Goal: Task Accomplishment & Management: Manage account settings

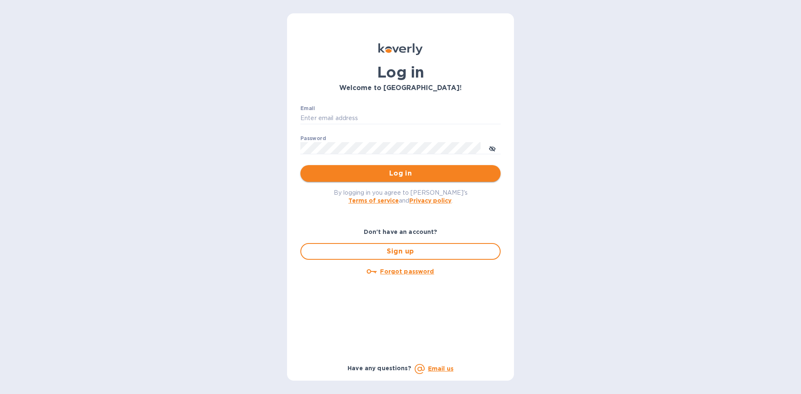
type input "[EMAIL_ADDRESS][DOMAIN_NAME]"
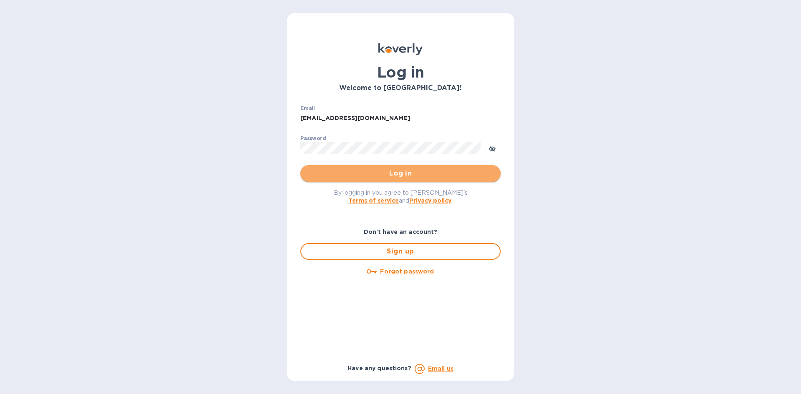
click at [490, 171] on span "Log in" at bounding box center [400, 174] width 187 height 10
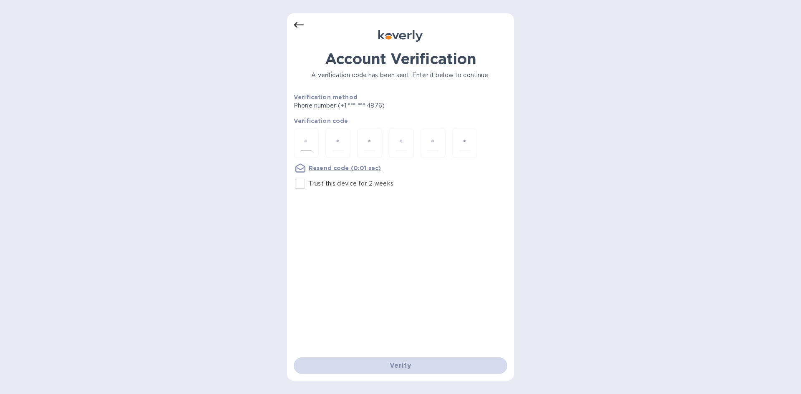
click at [312, 148] on div at bounding box center [306, 143] width 25 height 30
type input "4"
type input "7"
type input "6"
type input "4"
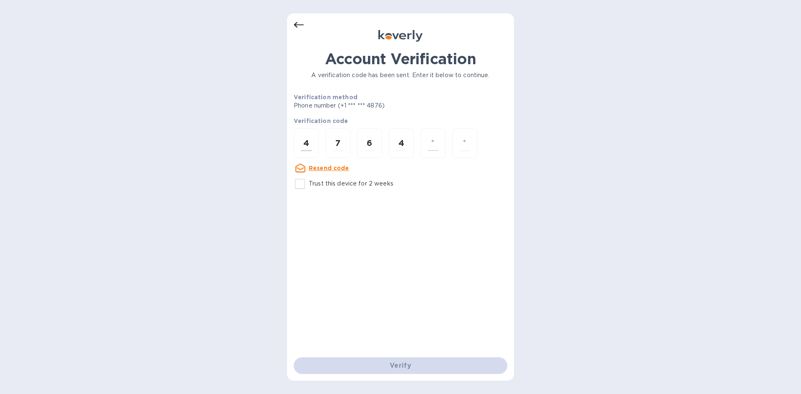
type input "8"
type input "2"
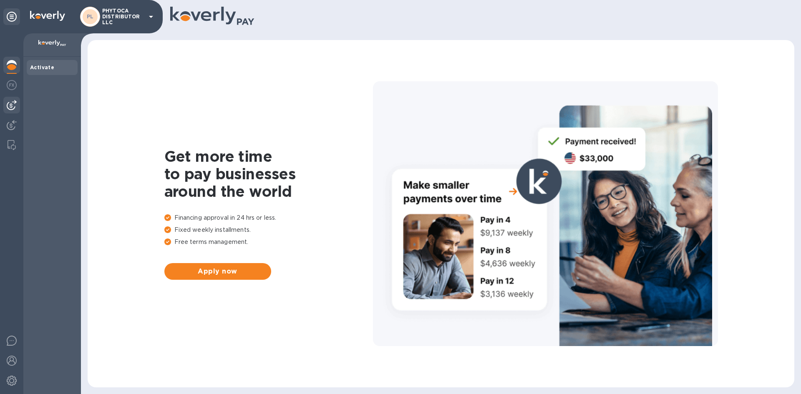
click at [12, 101] on img at bounding box center [12, 105] width 10 height 10
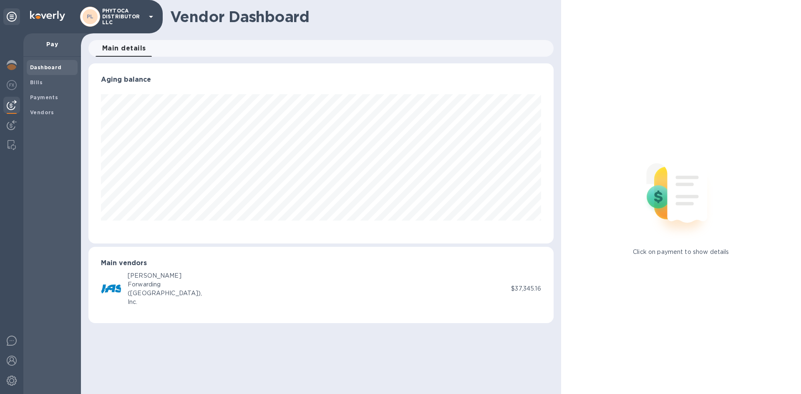
scroll to position [180, 465]
click at [50, 83] on span "Bills" at bounding box center [52, 82] width 44 height 8
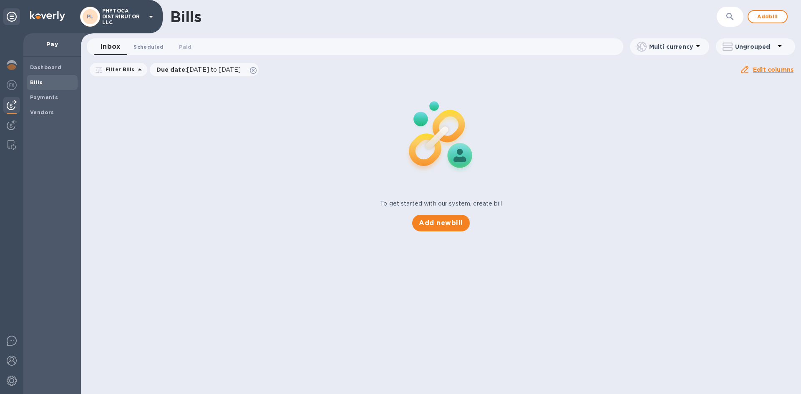
click at [144, 43] on span "Scheduled 0" at bounding box center [148, 47] width 30 height 9
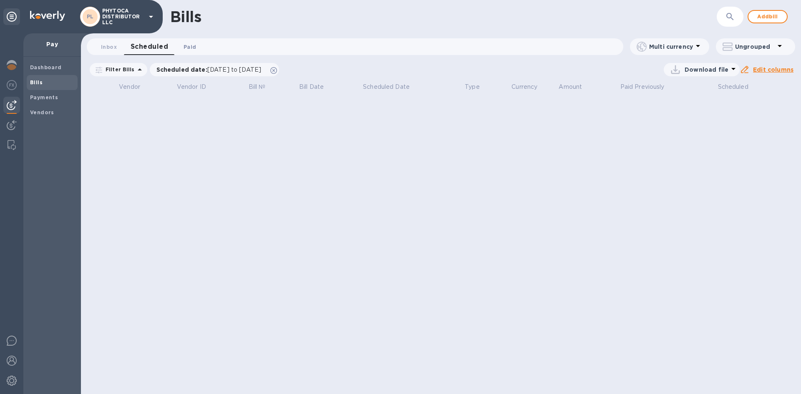
click at [186, 45] on span "Paid 0" at bounding box center [190, 47] width 13 height 9
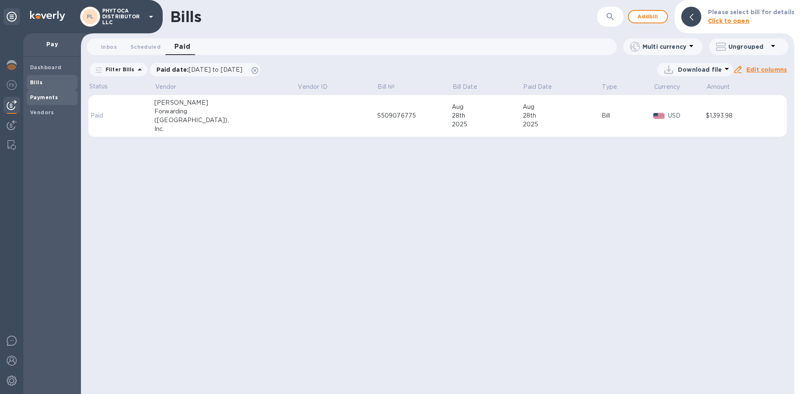
click at [64, 97] on span "Payments" at bounding box center [52, 97] width 44 height 8
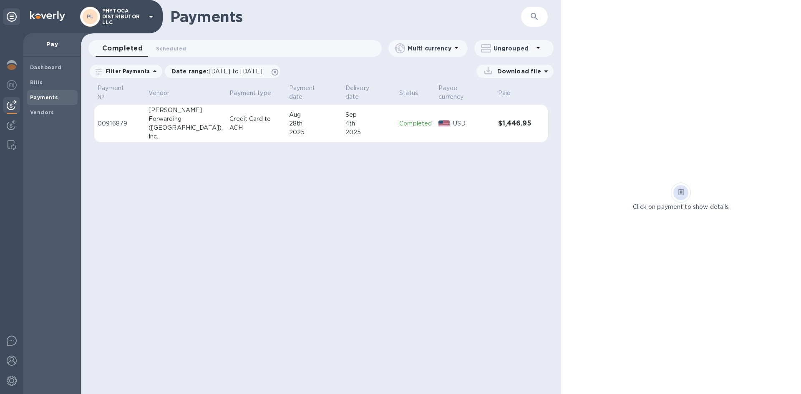
click at [184, 132] on div "Inc." at bounding box center [185, 136] width 75 height 9
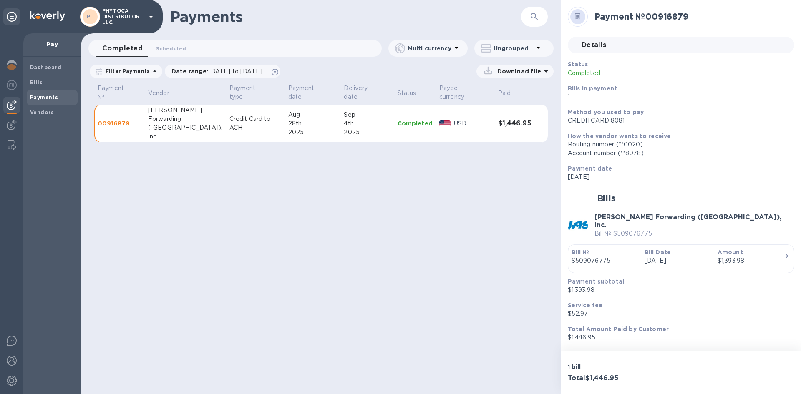
click at [47, 44] on p "Pay" at bounding box center [52, 44] width 44 height 8
click at [50, 63] on div "Dashboard" at bounding box center [52, 67] width 51 height 15
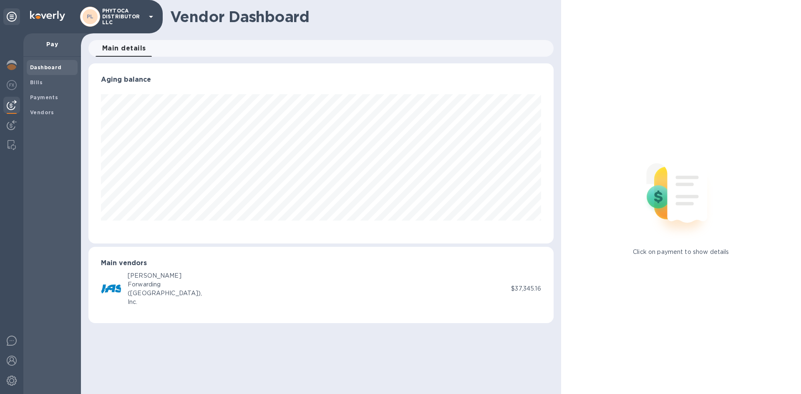
scroll to position [180, 465]
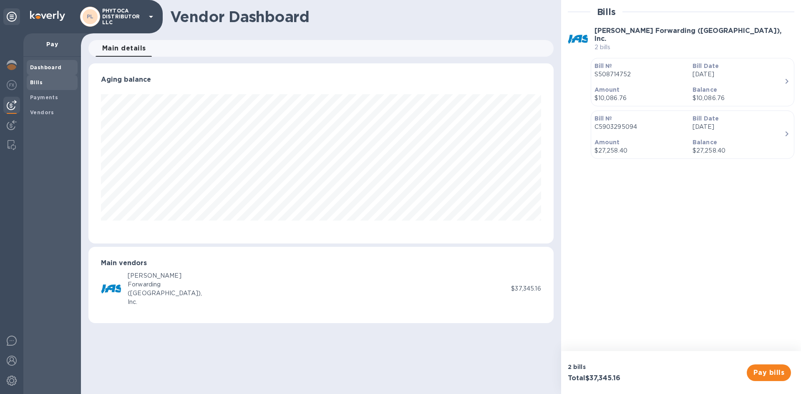
click at [34, 86] on span "Bills" at bounding box center [36, 82] width 13 height 8
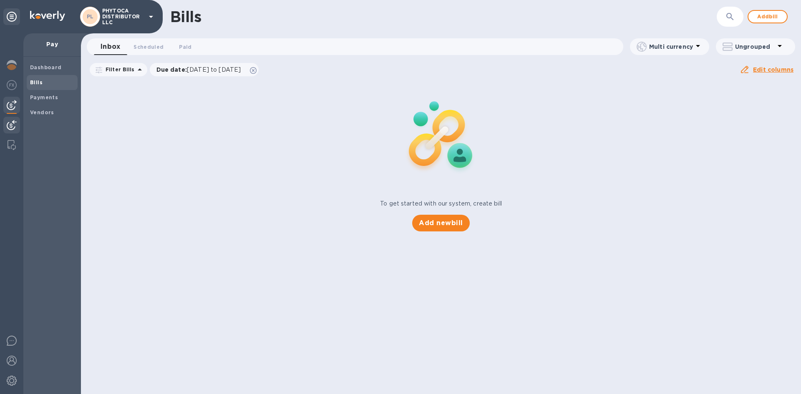
click at [15, 125] on img at bounding box center [12, 125] width 10 height 10
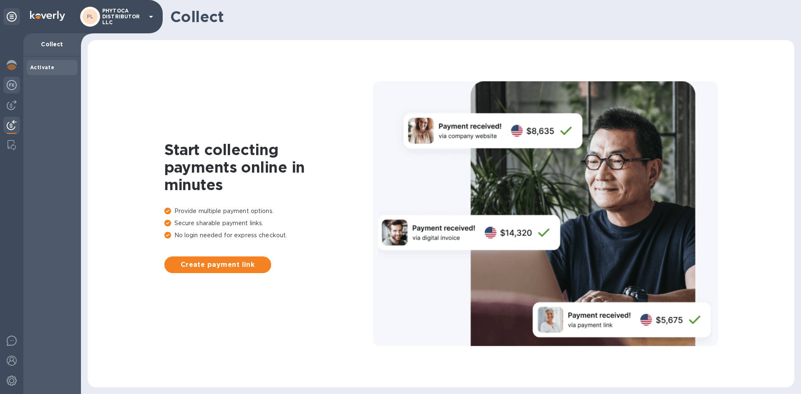
click at [10, 85] on img at bounding box center [12, 85] width 10 height 10
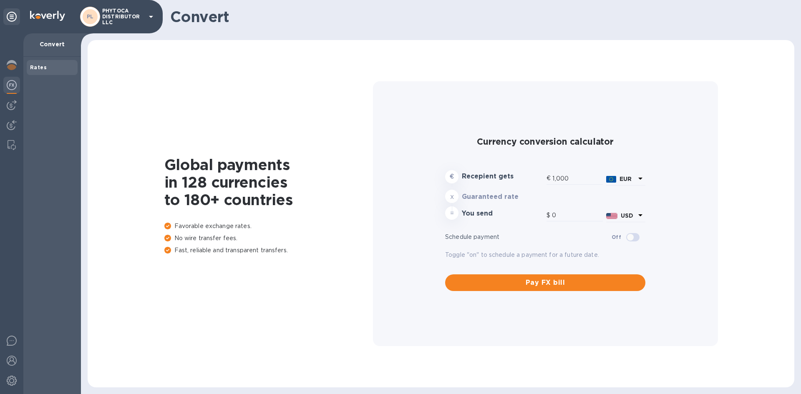
type input "1,189.84"
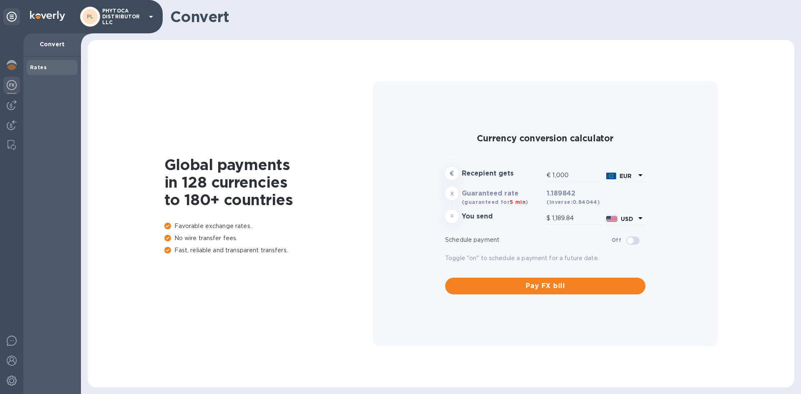
click at [56, 41] on p "Convert" at bounding box center [52, 44] width 44 height 8
click at [59, 65] on div "Rates" at bounding box center [52, 67] width 44 height 8
click at [10, 146] on img at bounding box center [12, 145] width 8 height 10
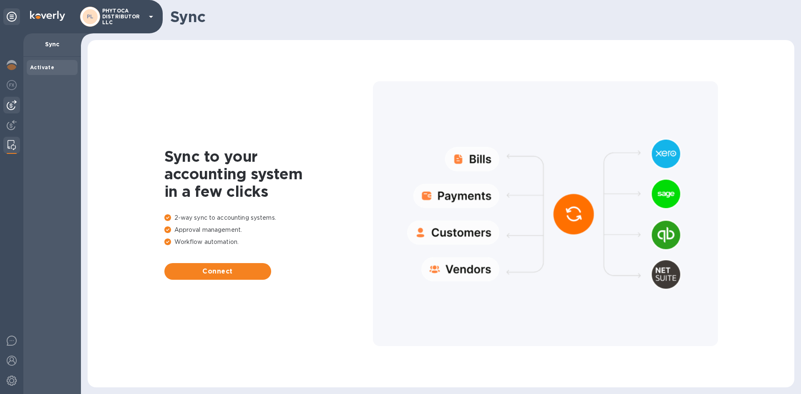
click at [13, 107] on img at bounding box center [12, 105] width 10 height 10
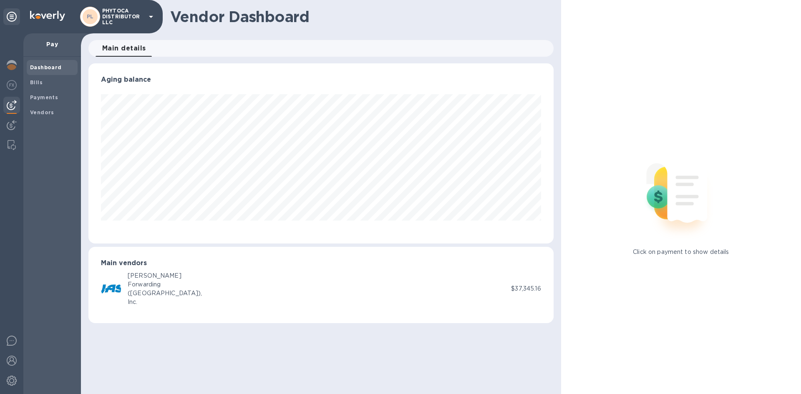
scroll to position [180, 465]
click at [46, 83] on span "Bills" at bounding box center [52, 82] width 44 height 8
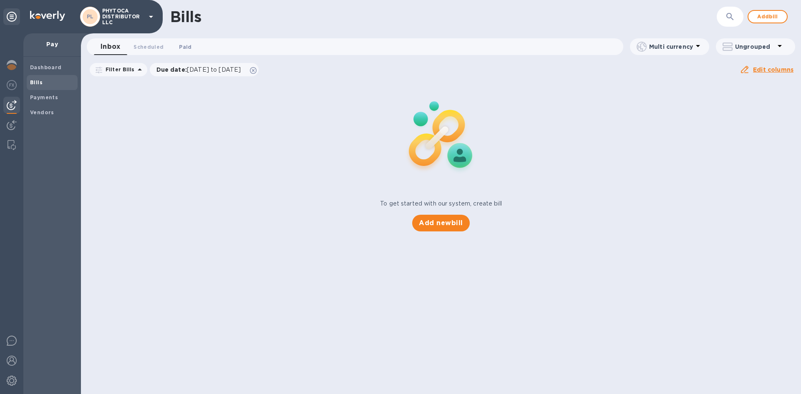
click at [190, 47] on span "Paid 0" at bounding box center [185, 47] width 17 height 9
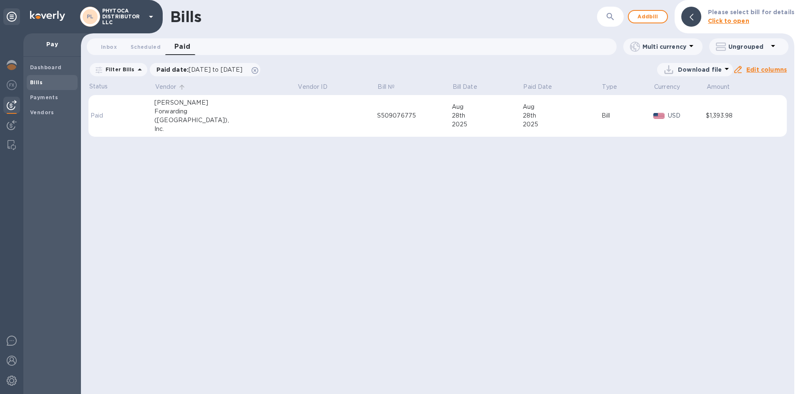
click at [175, 91] on p "Vendor" at bounding box center [165, 87] width 21 height 9
click at [298, 86] on p "Vendor ID" at bounding box center [312, 87] width 29 height 9
click at [378, 86] on p "Bill №" at bounding box center [386, 87] width 17 height 9
click at [453, 84] on p "Bill Date" at bounding box center [465, 87] width 25 height 9
click at [523, 85] on p "Paid Date" at bounding box center [537, 87] width 29 height 9
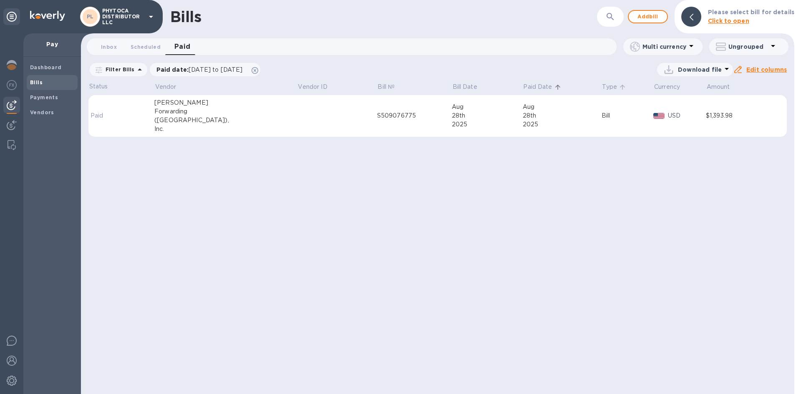
click at [619, 86] on icon at bounding box center [623, 87] width 8 height 8
click at [656, 87] on p "Currency" at bounding box center [667, 87] width 26 height 9
click at [707, 83] on p "Amount" at bounding box center [718, 87] width 23 height 9
click at [135, 68] on icon at bounding box center [140, 70] width 10 height 10
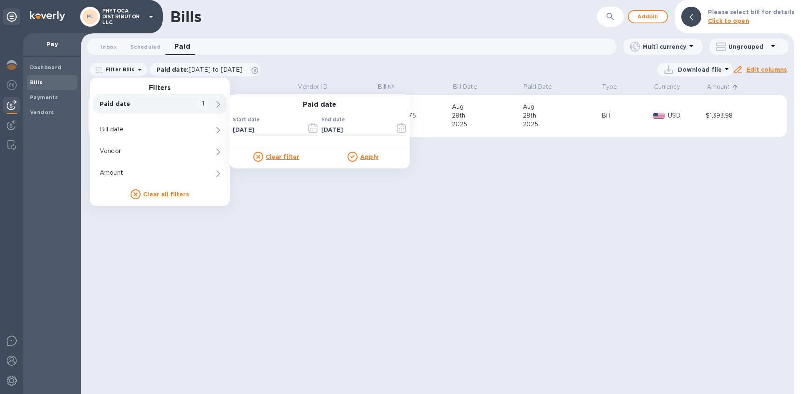
click at [154, 103] on p "Paid date" at bounding box center [146, 104] width 92 height 8
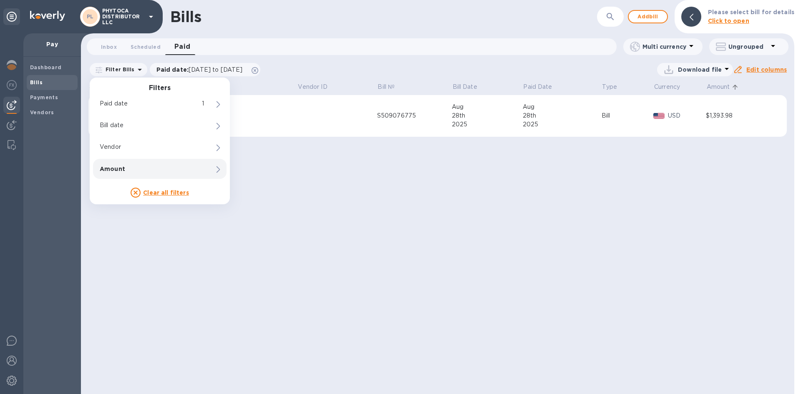
click at [164, 193] on u "Clear all filters" at bounding box center [166, 192] width 46 height 7
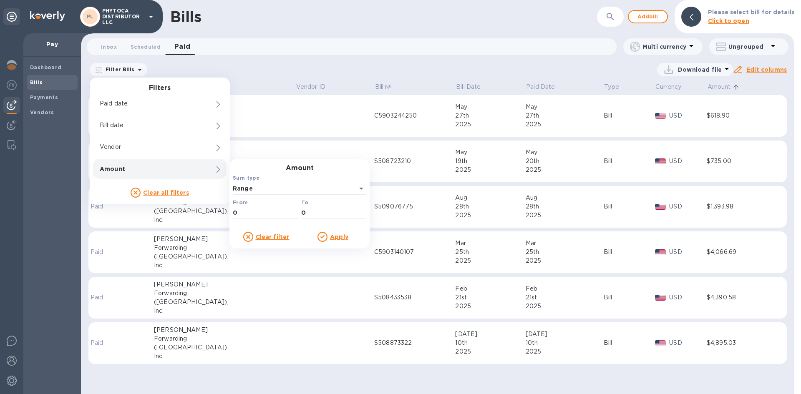
click at [182, 191] on u "Clear all filters" at bounding box center [166, 192] width 46 height 7
click at [284, 68] on div "Download file" at bounding box center [440, 69] width 585 height 13
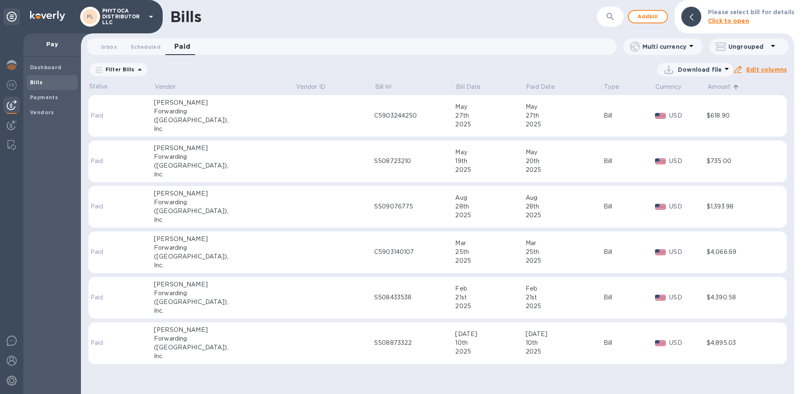
click at [123, 71] on p "Filter Bills" at bounding box center [118, 69] width 33 height 7
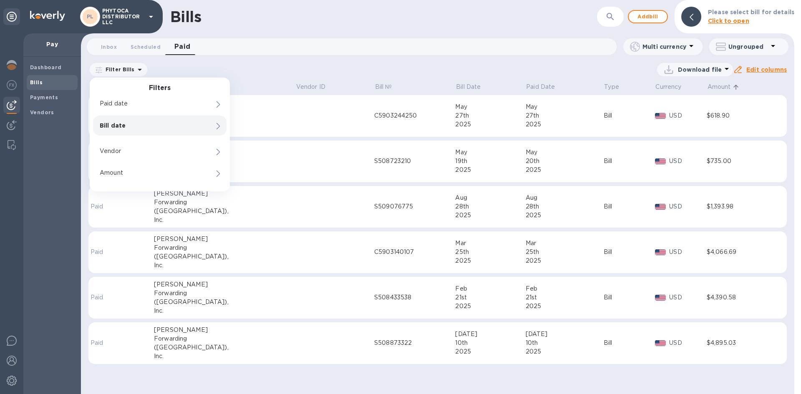
click at [124, 128] on p "Bill date" at bounding box center [146, 125] width 92 height 8
click at [219, 125] on icon at bounding box center [218, 126] width 4 height 7
click at [282, 126] on h3 "Bill date" at bounding box center [319, 127] width 180 height 8
click at [399, 148] on icon "button" at bounding box center [402, 150] width 10 height 10
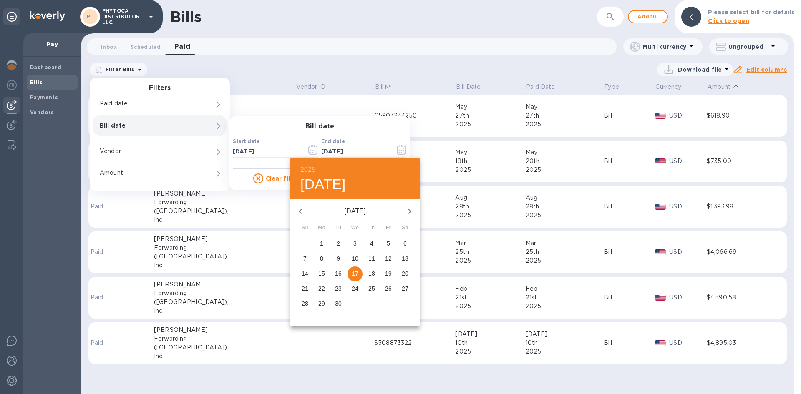
click at [322, 273] on p "15" at bounding box center [321, 273] width 7 height 8
type input "09/15/2025"
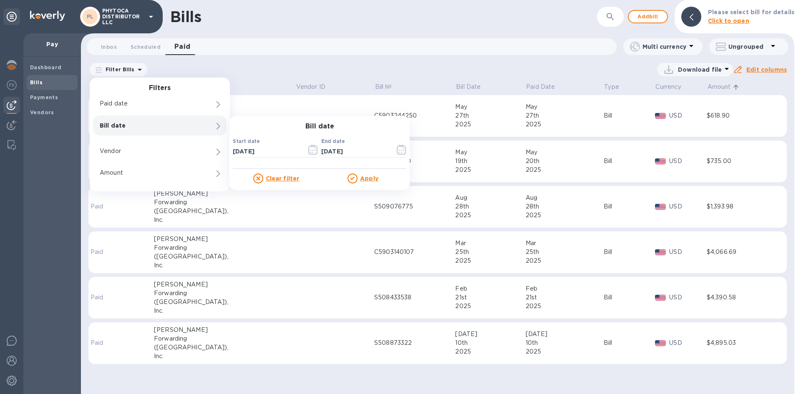
click at [372, 175] on u "Apply" at bounding box center [369, 178] width 18 height 7
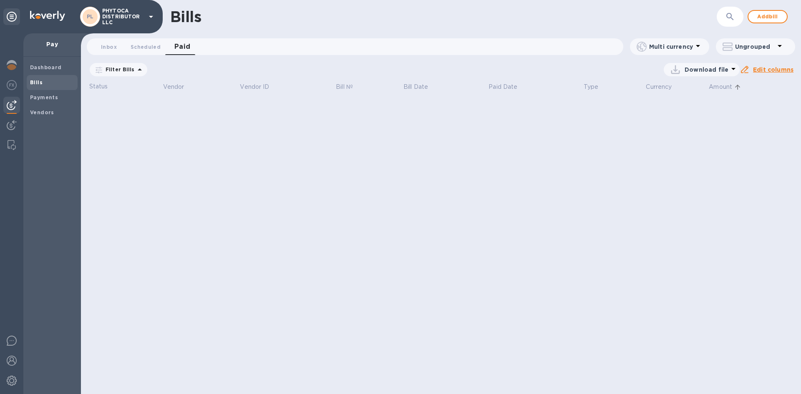
click at [0, 0] on span "09/17/2025 to 09/15/2025" at bounding box center [0, 0] width 0 height 0
click at [0, 0] on input "09/17/2025" at bounding box center [0, 0] width 0 height 0
type input "09/15/2025"
click at [0, 0] on u "Apply" at bounding box center [0, 0] width 0 height 0
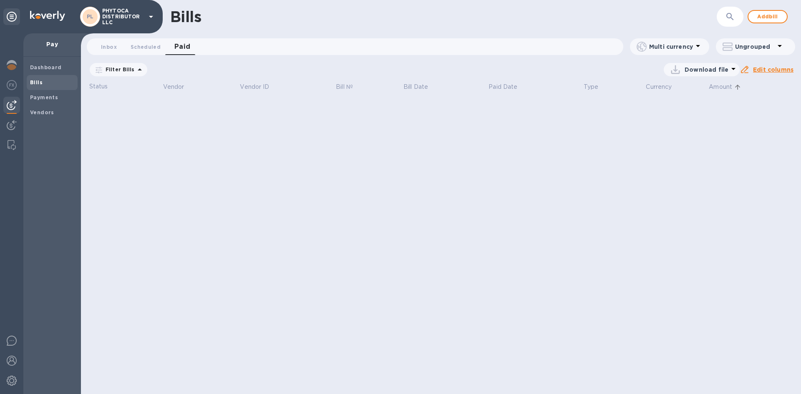
click at [0, 0] on icon at bounding box center [0, 0] width 0 height 0
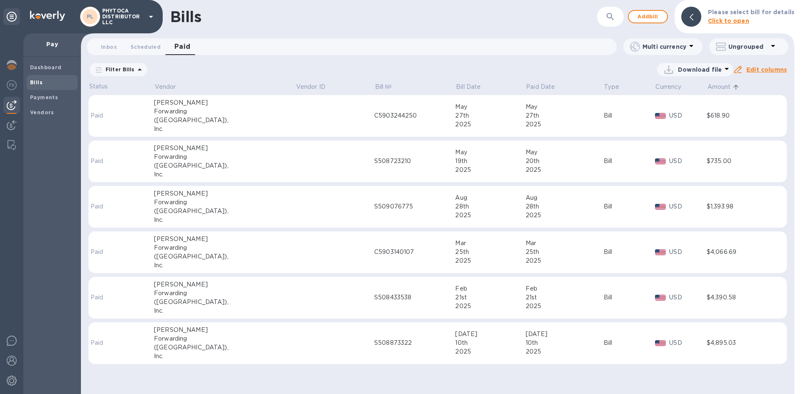
click at [654, 49] on p "Multi currency" at bounding box center [664, 47] width 44 height 8
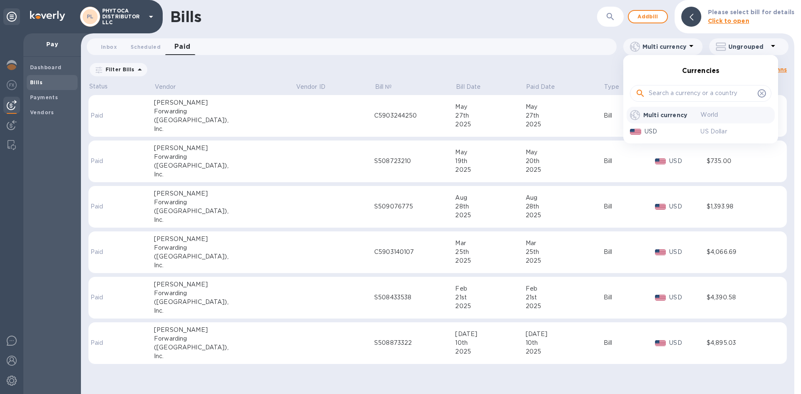
click at [661, 49] on div at bounding box center [400, 197] width 801 height 394
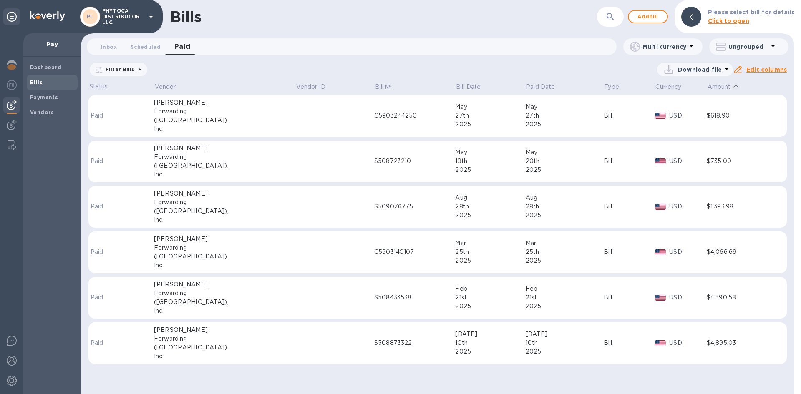
click at [756, 49] on p "Ungrouped" at bounding box center [748, 47] width 40 height 8
click at [756, 49] on div at bounding box center [400, 197] width 801 height 394
click at [52, 100] on b "Payments" at bounding box center [44, 97] width 28 height 6
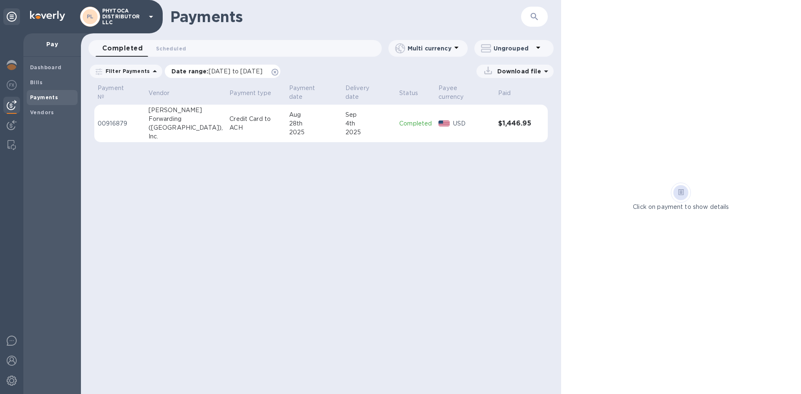
click at [278, 72] on icon at bounding box center [275, 72] width 7 height 7
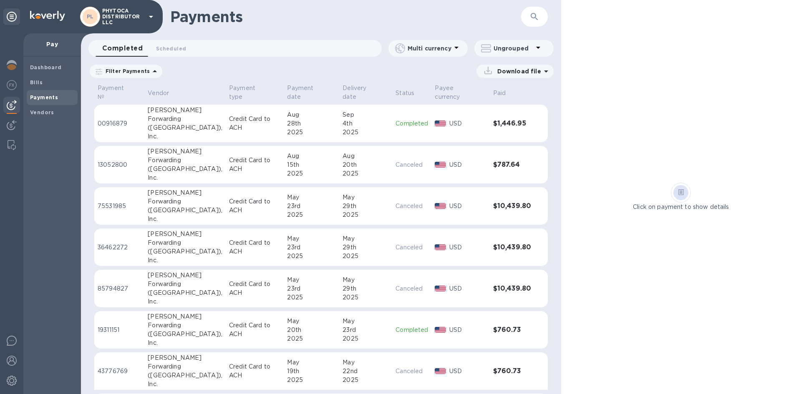
click at [132, 73] on p "Filter Payments" at bounding box center [126, 71] width 48 height 7
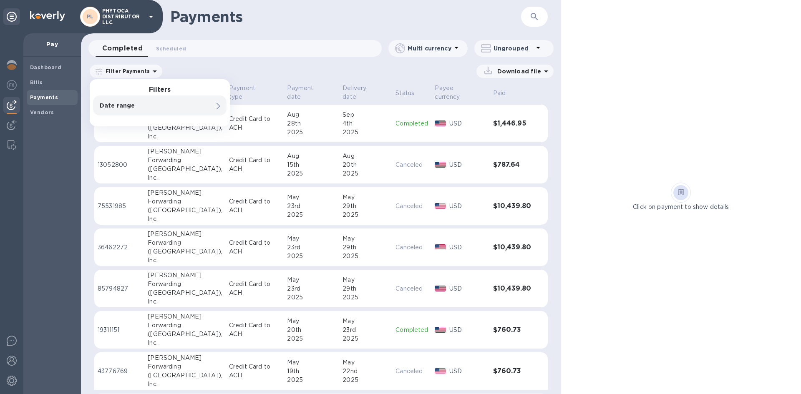
click at [181, 64] on div "Filter Payments Filters Date range 0 Download file" at bounding box center [321, 72] width 480 height 19
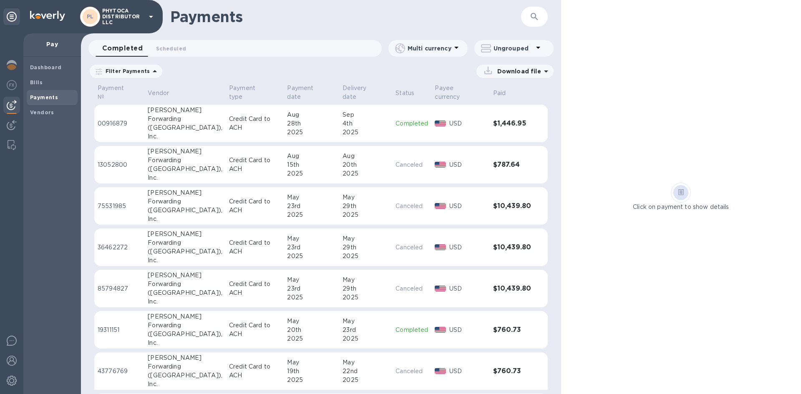
click at [140, 71] on p "Filter Payments" at bounding box center [126, 71] width 48 height 7
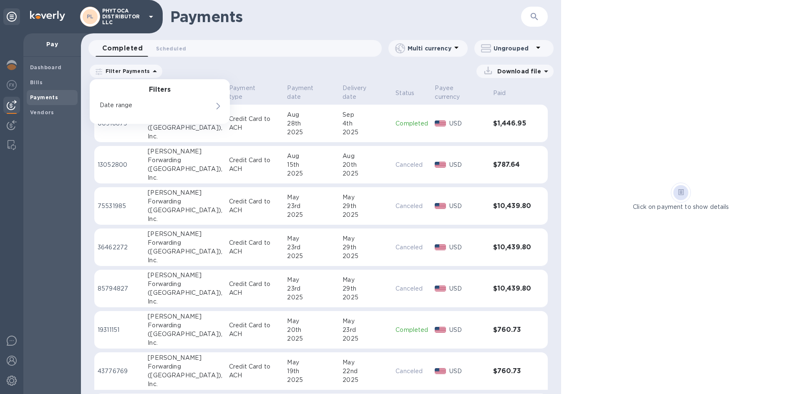
click at [218, 69] on div "Download file" at bounding box center [360, 71] width 387 height 13
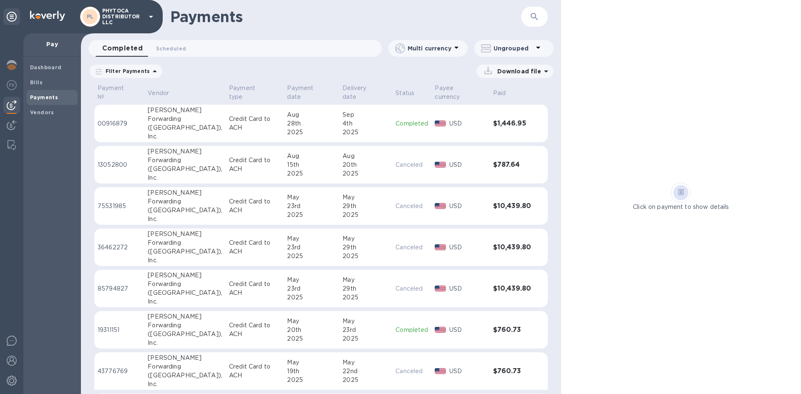
click at [114, 49] on span "Completed 0" at bounding box center [122, 49] width 40 height 12
click at [161, 51] on span "Scheduled 0" at bounding box center [171, 48] width 30 height 9
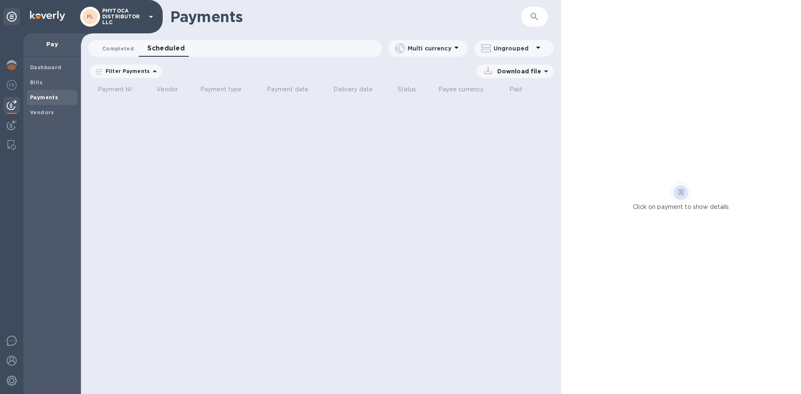
click at [131, 50] on button "Completed 0" at bounding box center [118, 48] width 45 height 17
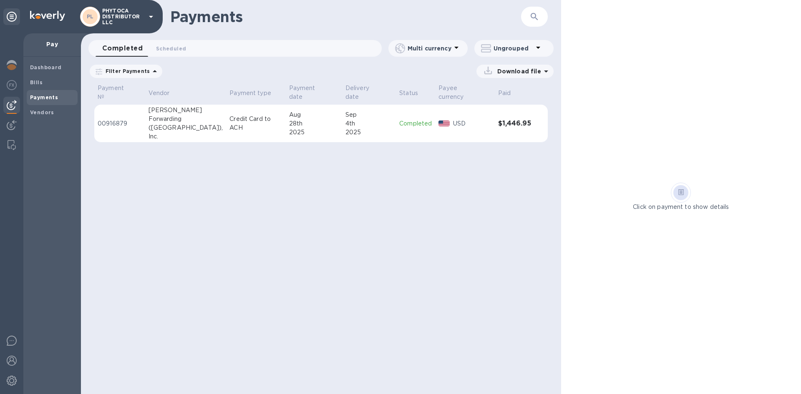
click at [0, 0] on icon at bounding box center [0, 0] width 0 height 0
